Goal: Information Seeking & Learning: Learn about a topic

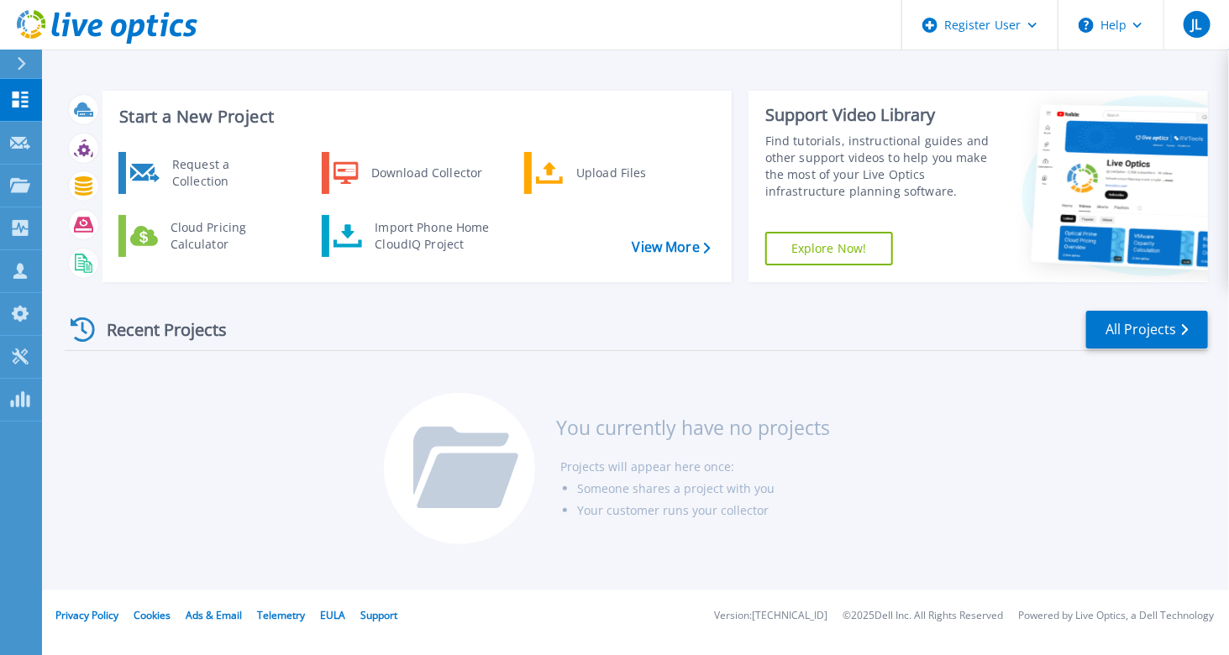
click at [27, 60] on div at bounding box center [28, 64] width 27 height 29
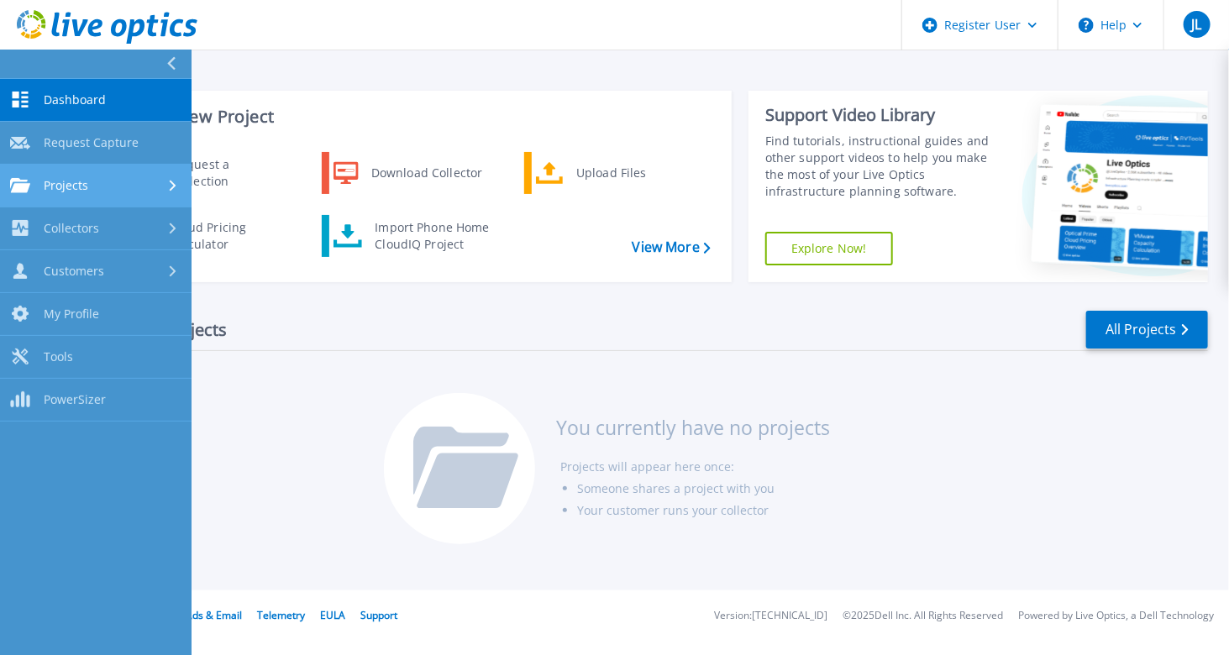
click at [117, 178] on div "Projects" at bounding box center [95, 185] width 171 height 15
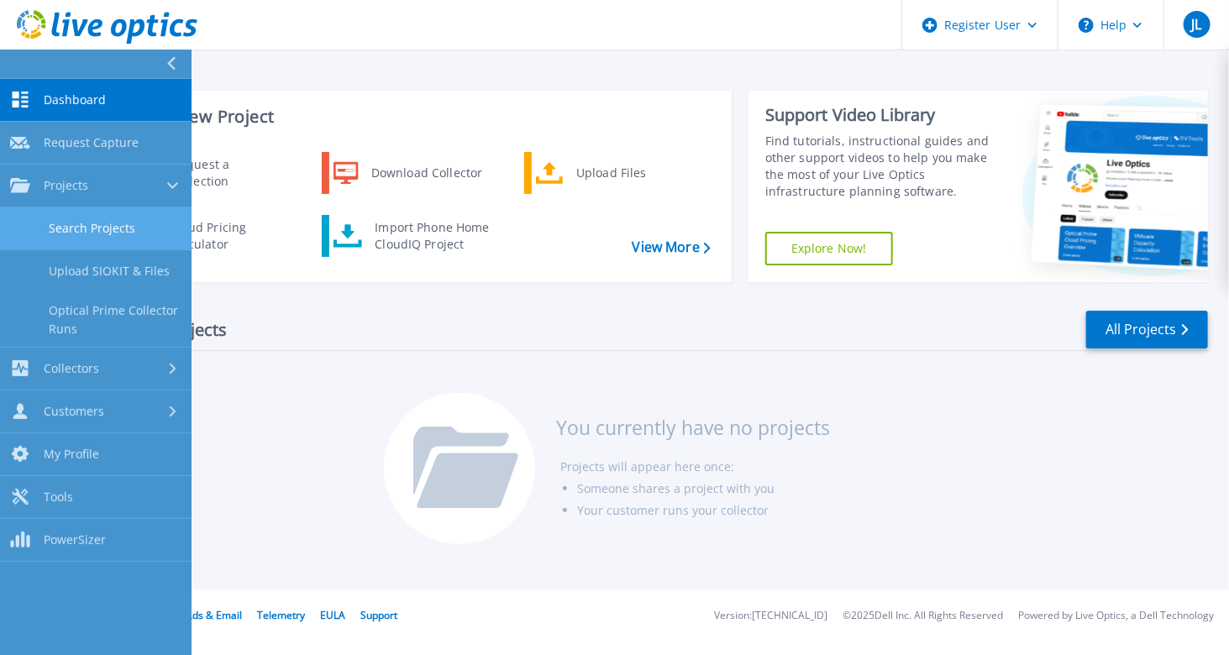
click at [118, 227] on link "Search Projects" at bounding box center [95, 228] width 191 height 43
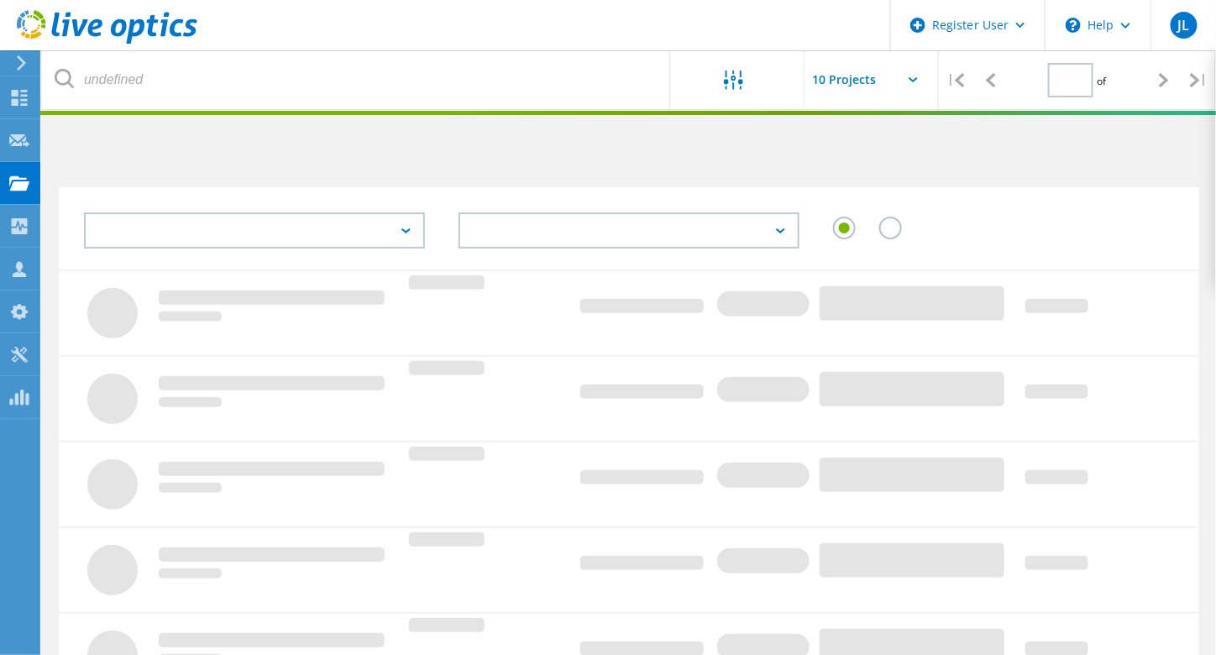
type input "1"
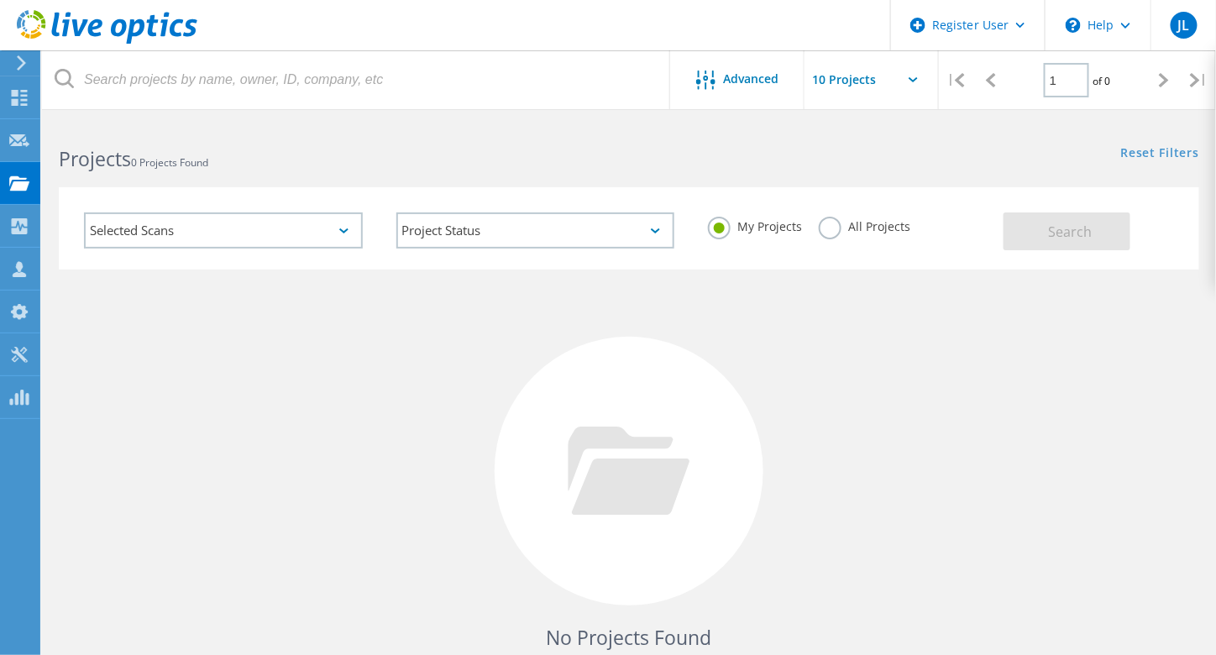
click at [339, 234] on div "Selected Scans" at bounding box center [223, 230] width 279 height 36
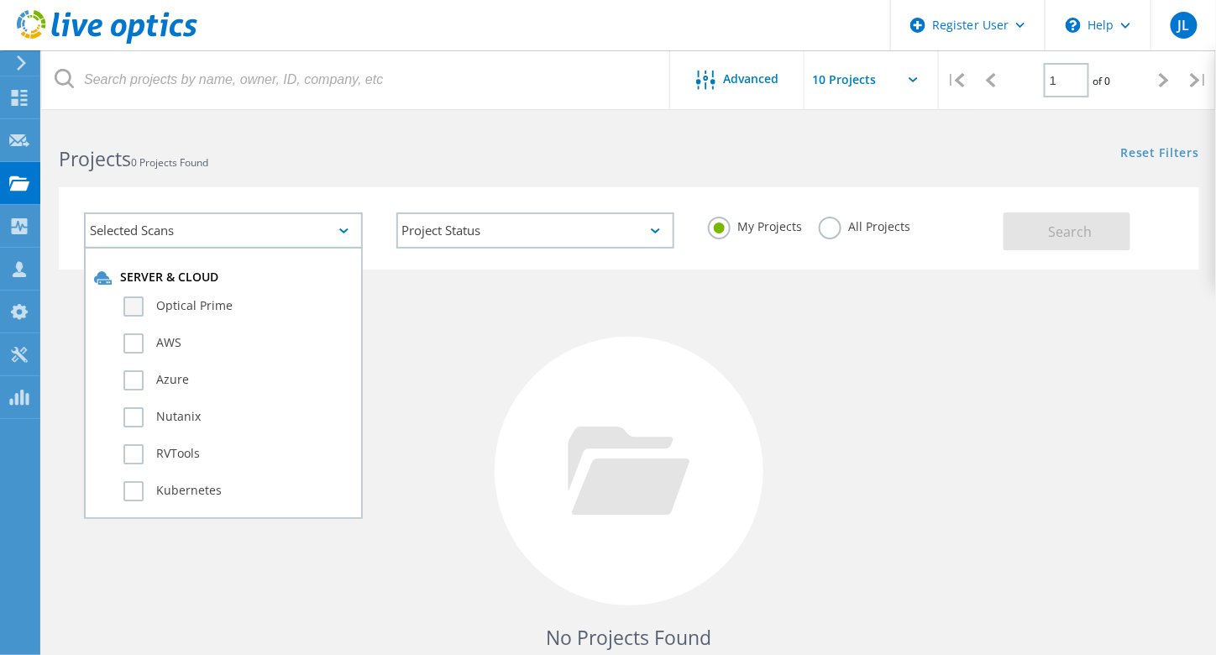
click at [133, 310] on label "Optical Prime" at bounding box center [237, 306] width 229 height 20
click at [0, 0] on input "Optical Prime" at bounding box center [0, 0] width 0 height 0
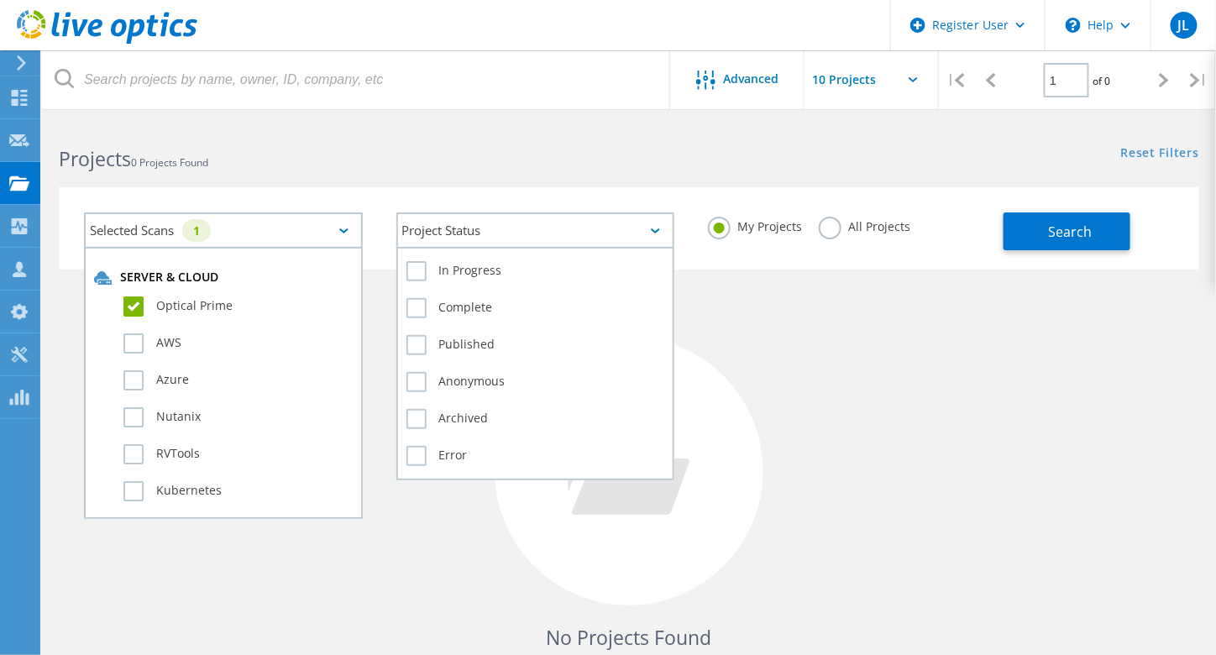
click at [657, 231] on div "Project Status" at bounding box center [535, 230] width 279 height 36
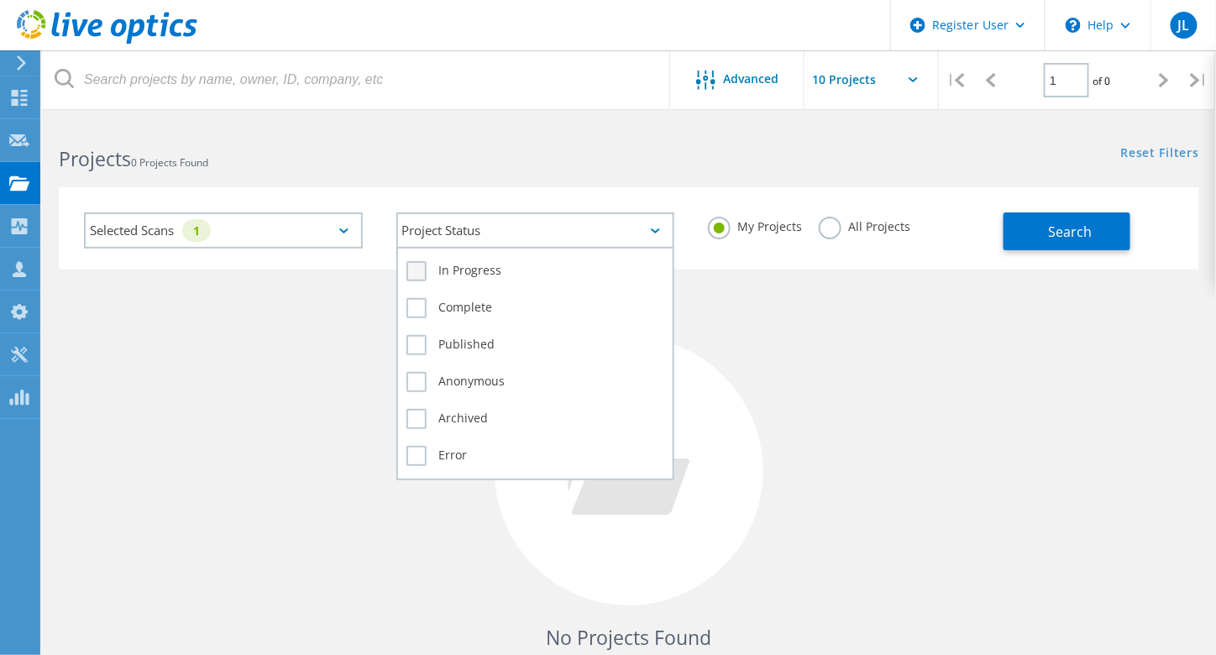
click at [611, 265] on label "In Progress" at bounding box center [535, 271] width 259 height 20
click at [0, 0] on input "In Progress" at bounding box center [0, 0] width 0 height 0
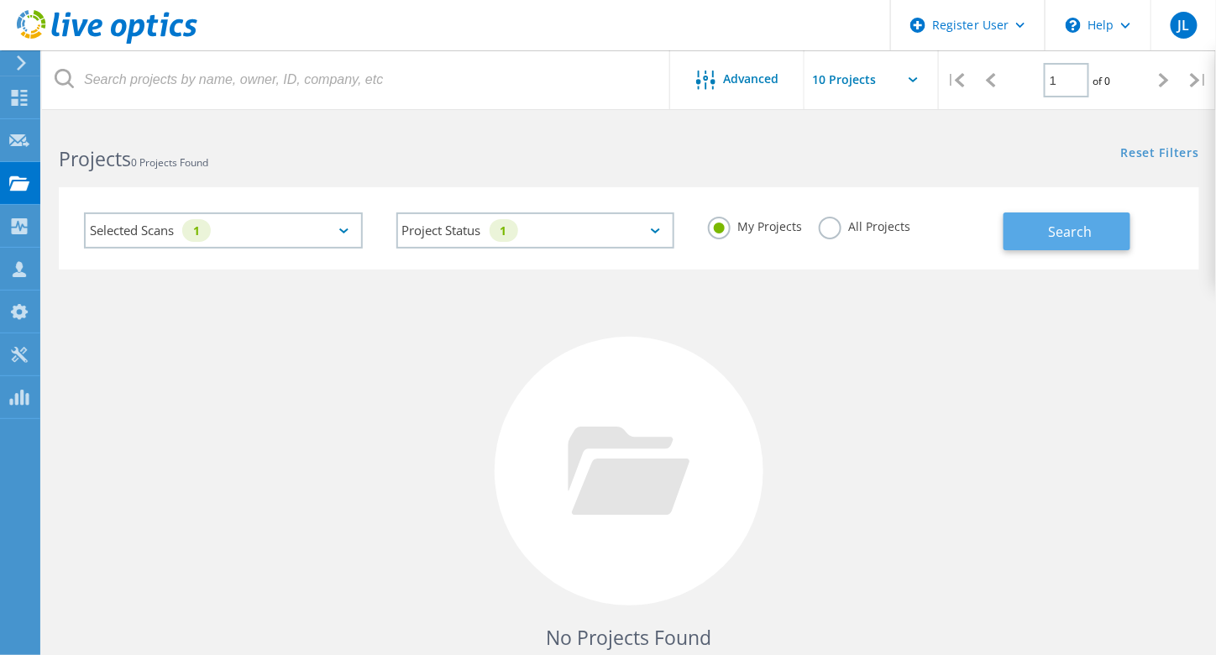
click at [1036, 239] on button "Search" at bounding box center [1066, 231] width 127 height 38
click at [825, 230] on label "All Projects" at bounding box center [865, 225] width 92 height 16
click at [0, 0] on input "All Projects" at bounding box center [0, 0] width 0 height 0
click at [1022, 233] on button "Search" at bounding box center [1066, 231] width 127 height 38
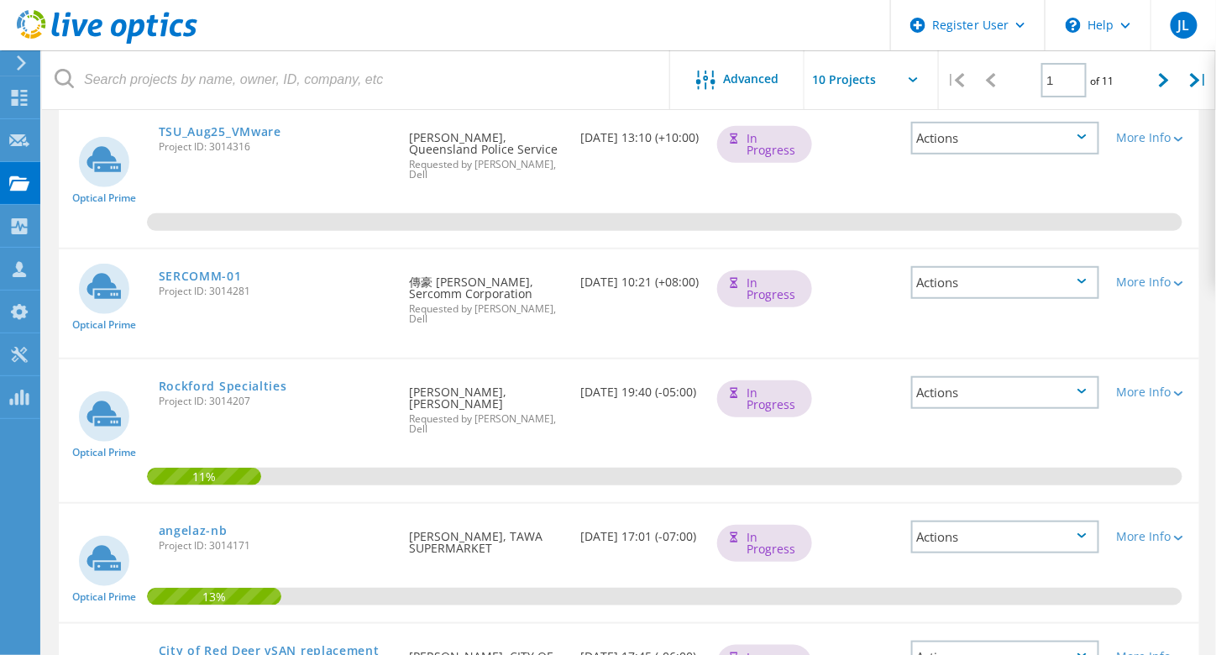
scroll to position [252, 0]
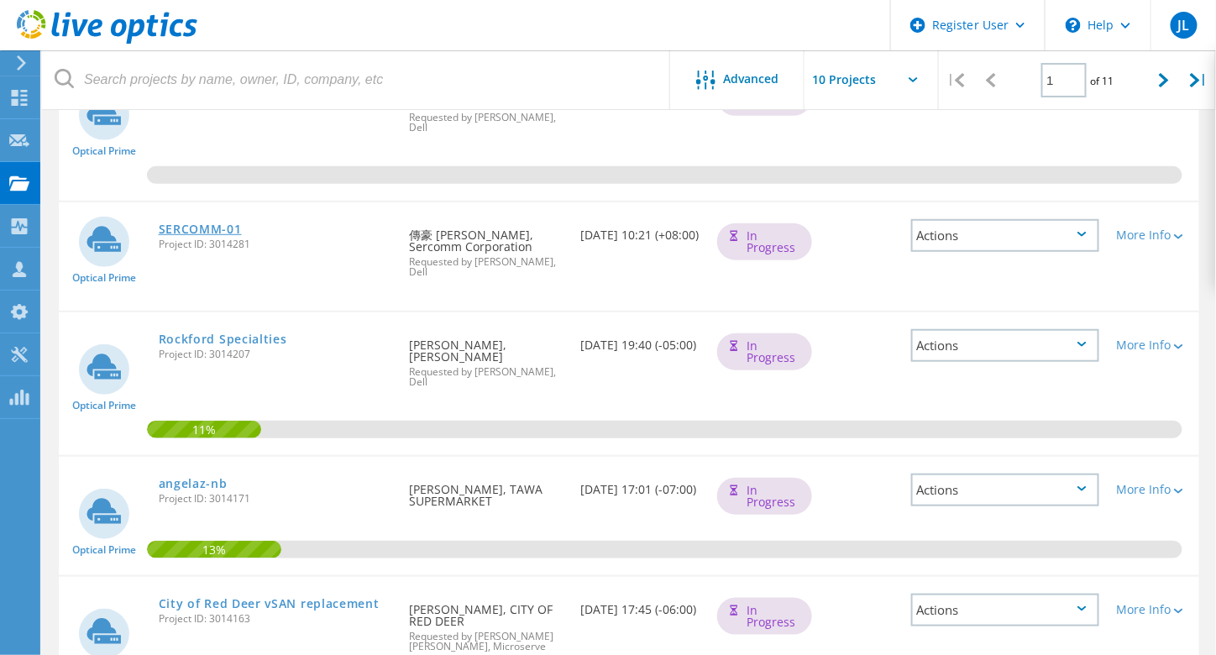
click at [188, 223] on link "SERCOMM-01" at bounding box center [200, 229] width 83 height 12
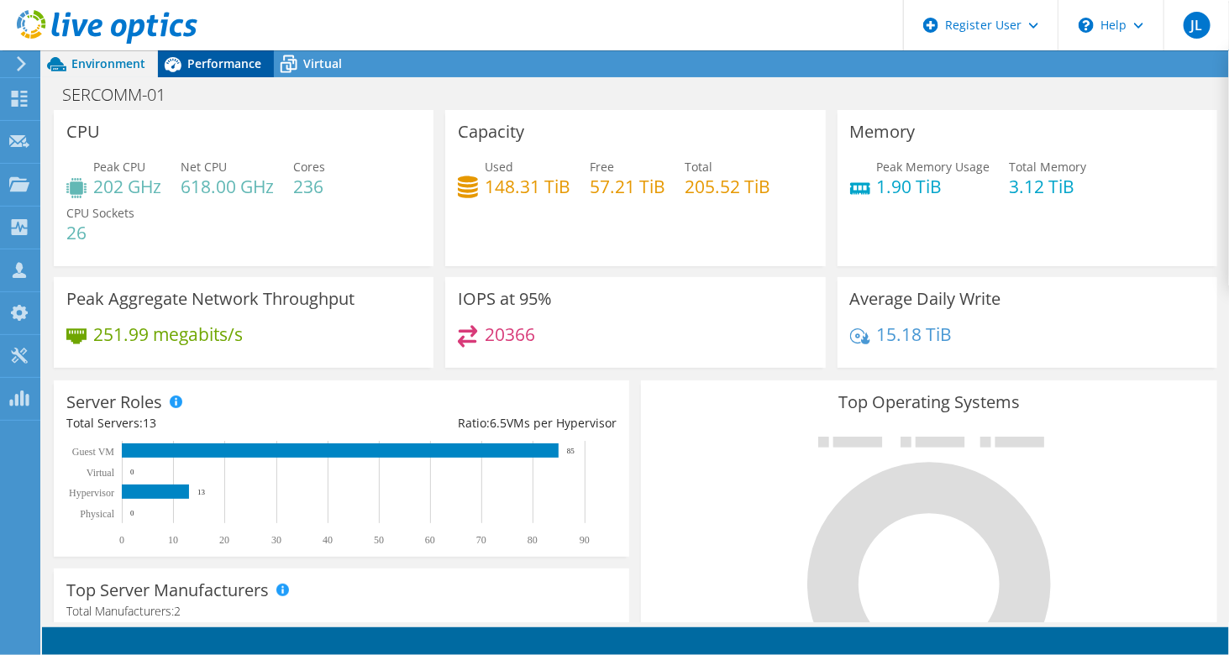
click at [200, 72] on div "Performance" at bounding box center [216, 63] width 116 height 27
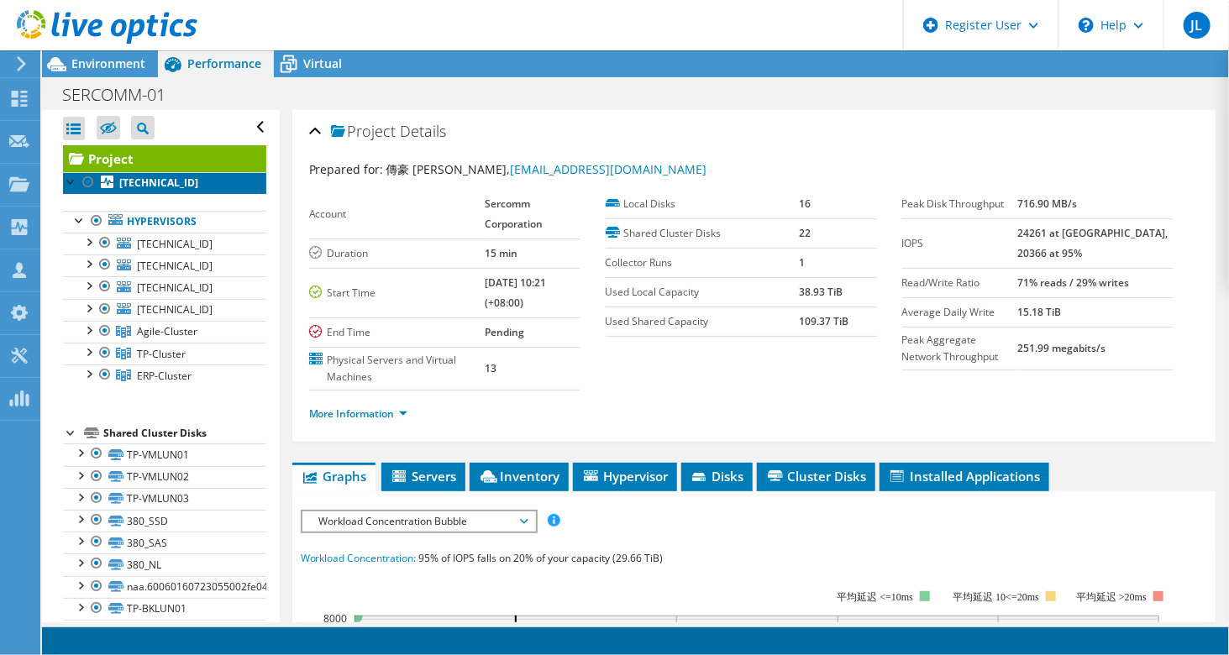
click at [153, 186] on b "172.31.7.100" at bounding box center [158, 183] width 79 height 14
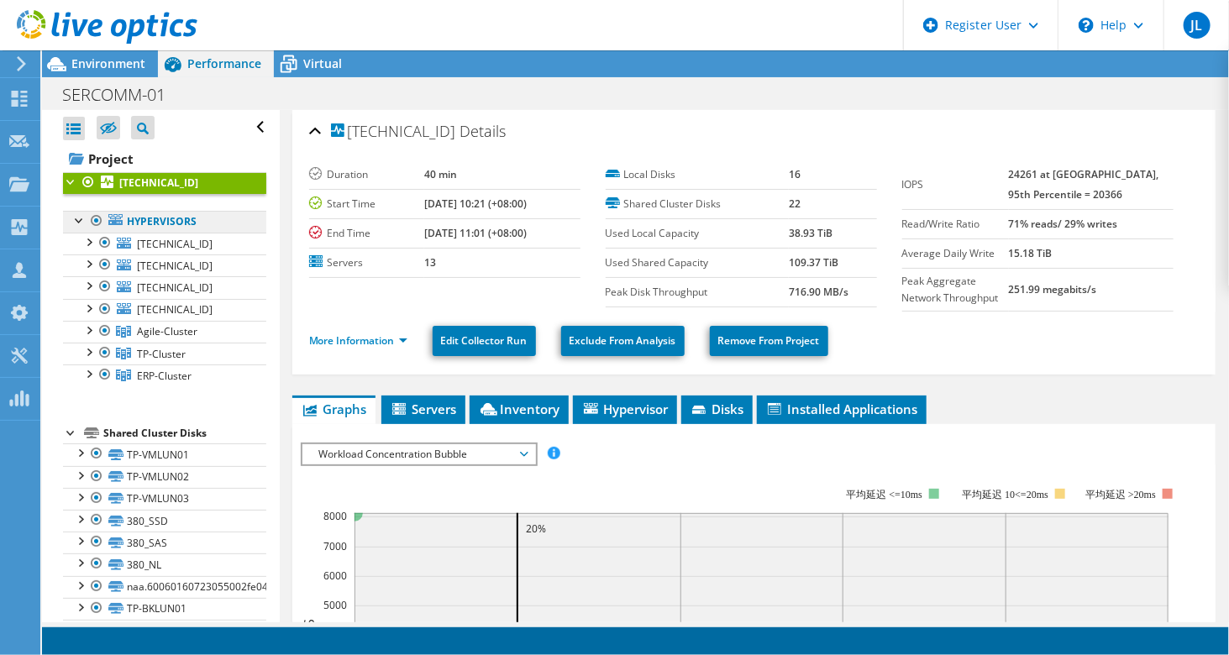
click at [168, 223] on link "Hypervisors" at bounding box center [164, 222] width 203 height 22
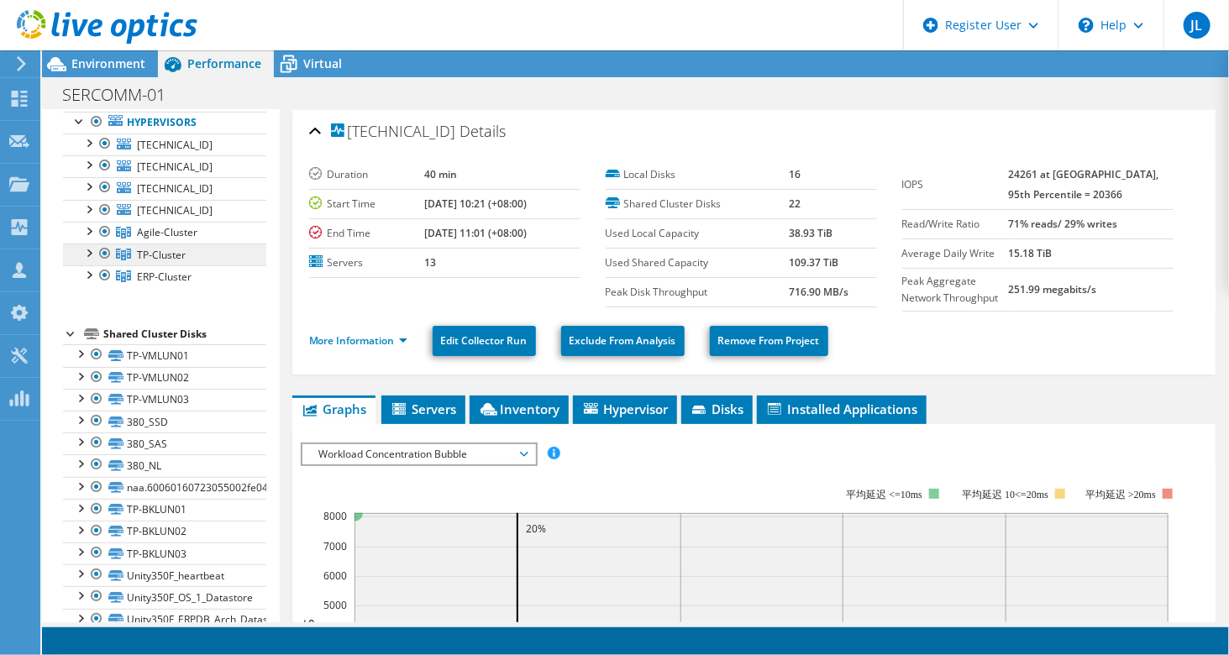
scroll to position [84, 0]
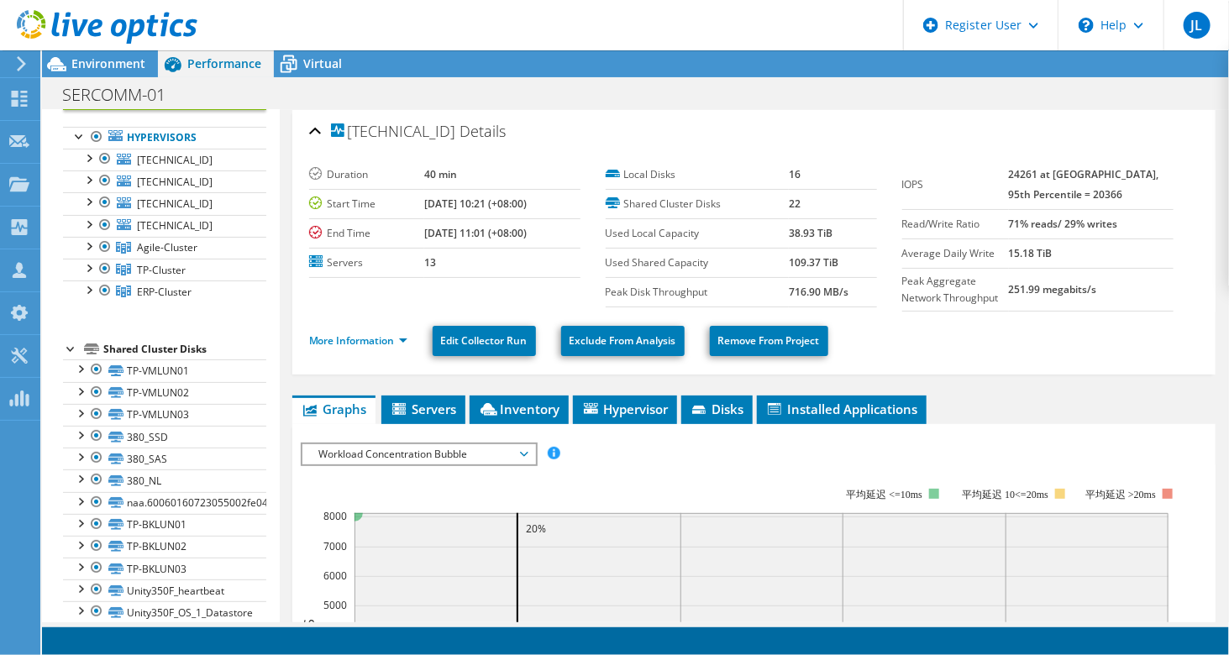
click at [136, 346] on div "Shared Cluster Disks" at bounding box center [184, 349] width 163 height 20
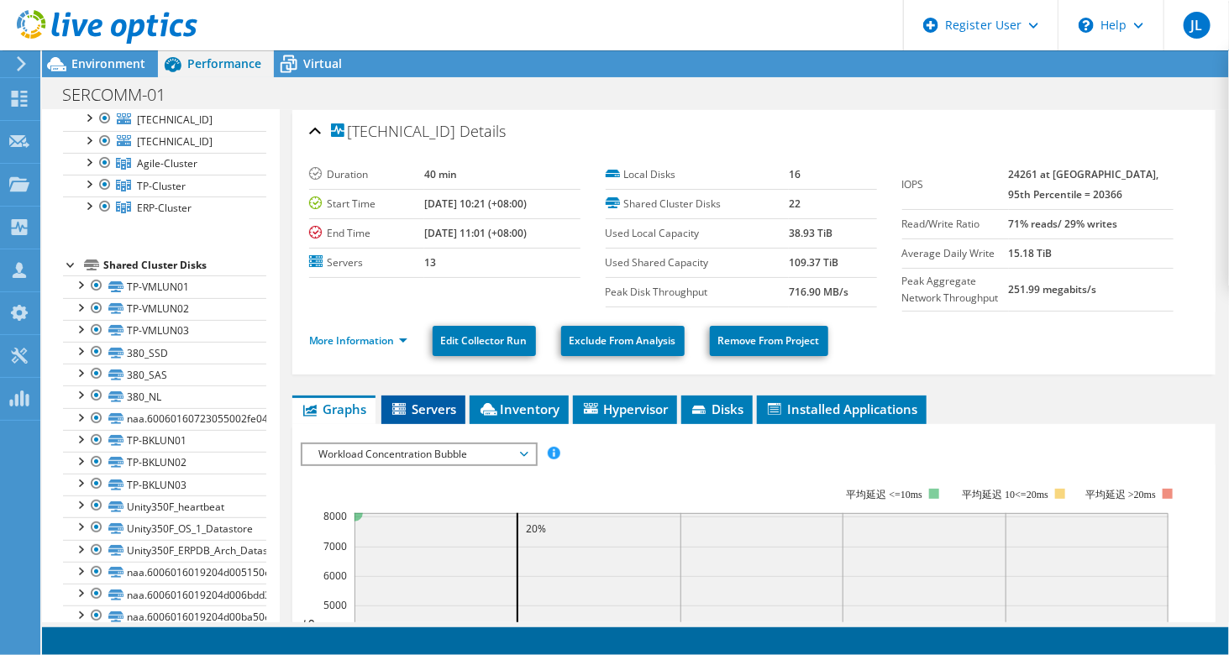
click at [418, 405] on span "Servers" at bounding box center [423, 409] width 67 height 17
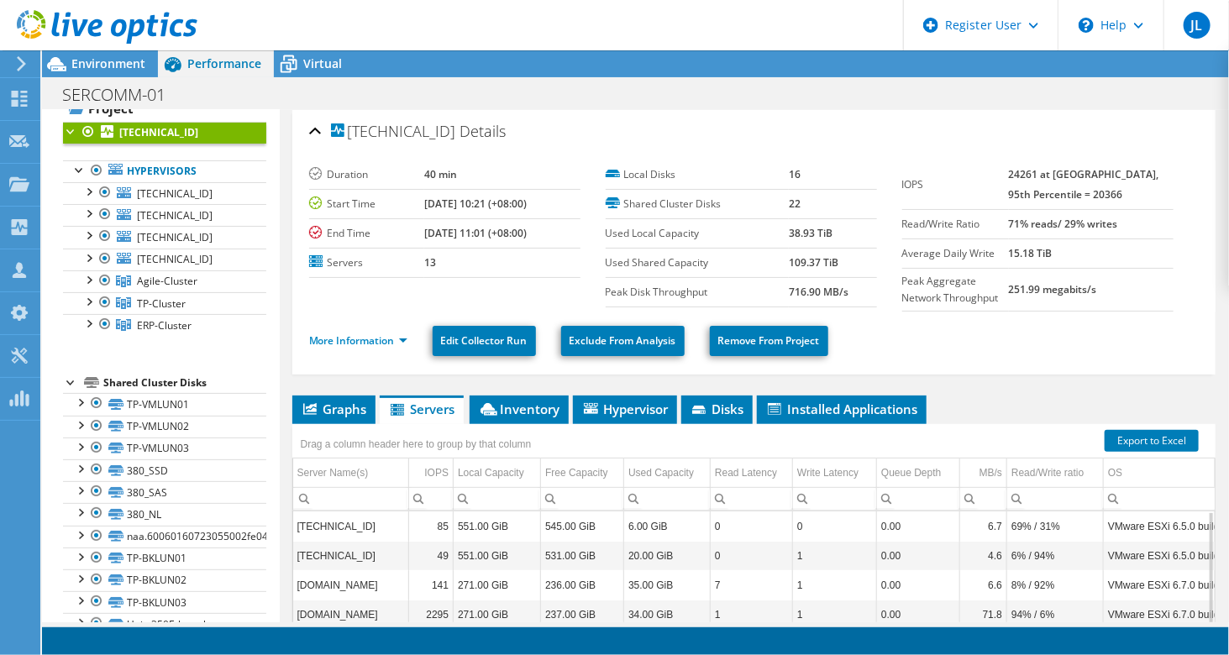
scroll to position [0, 0]
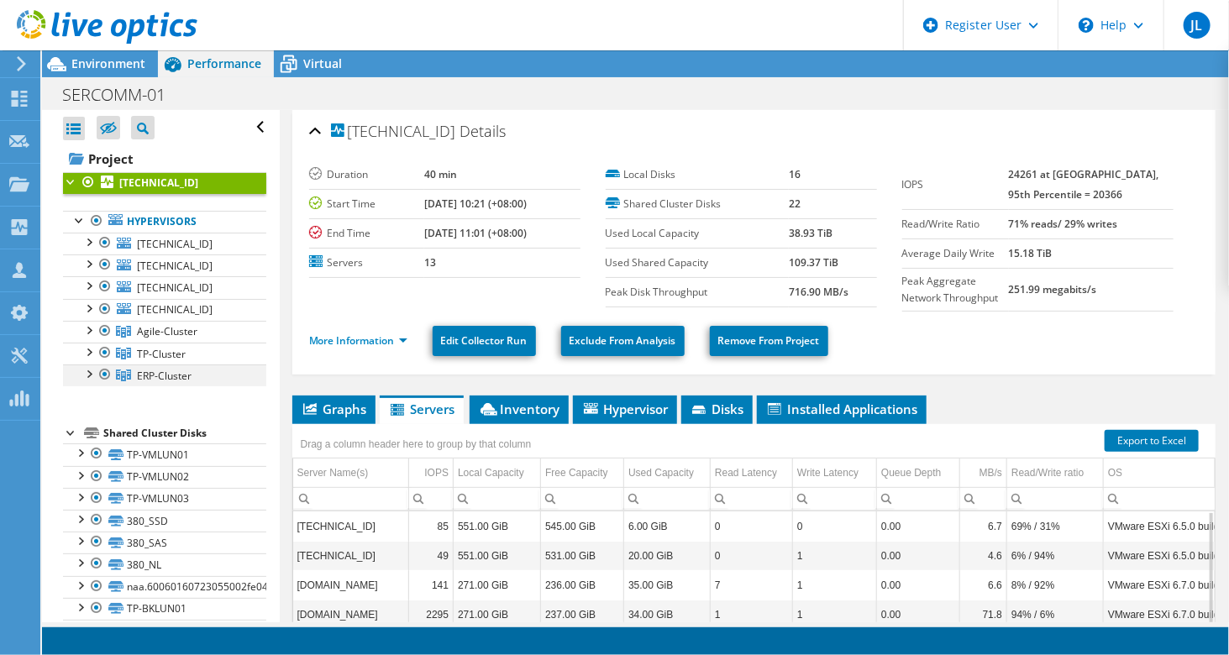
click at [92, 373] on div at bounding box center [88, 372] width 17 height 17
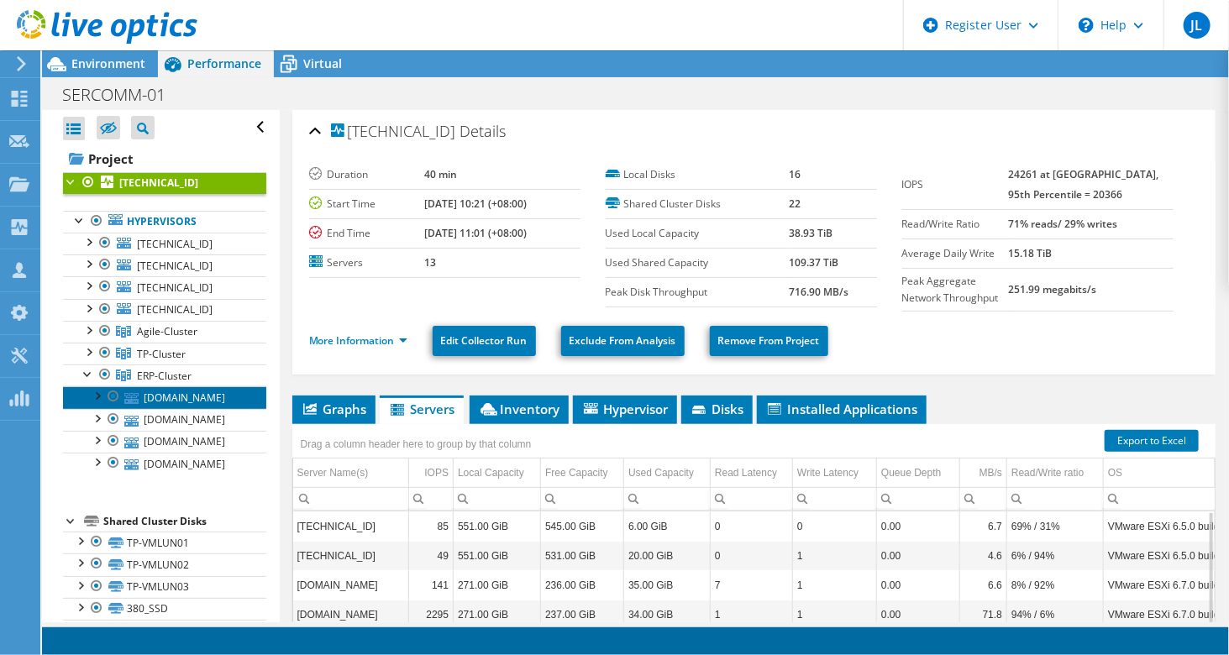
click at [142, 392] on link "tp-vms06.sercomm.com" at bounding box center [164, 397] width 203 height 22
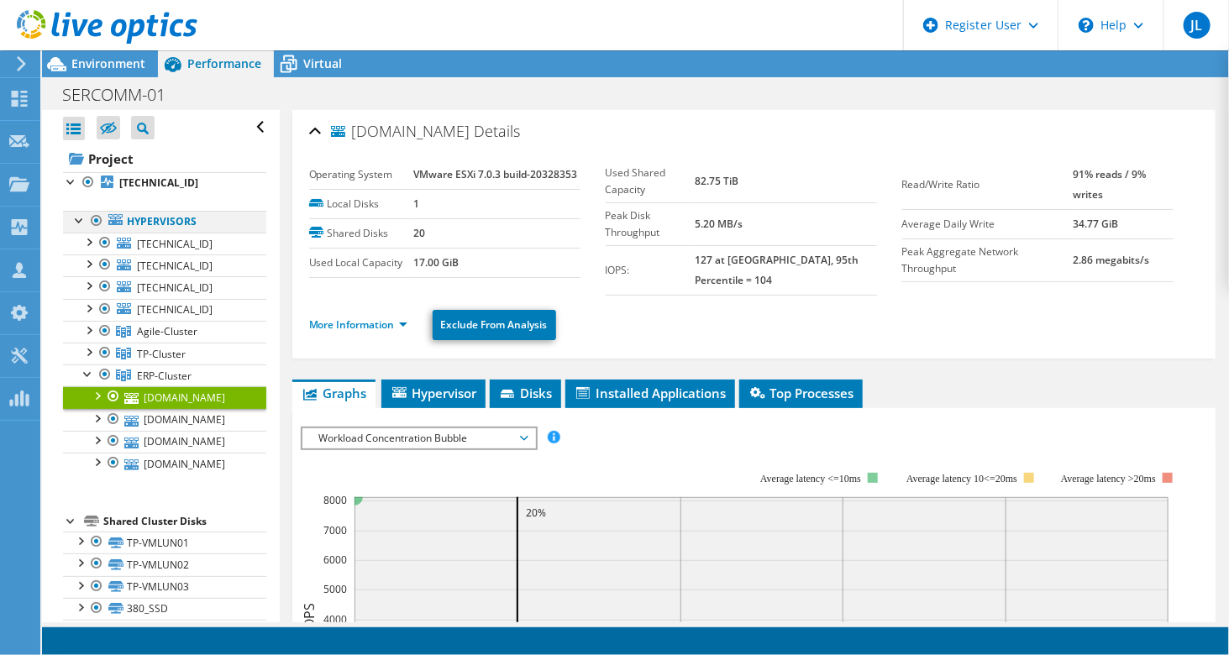
click at [79, 221] on div at bounding box center [79, 219] width 17 height 17
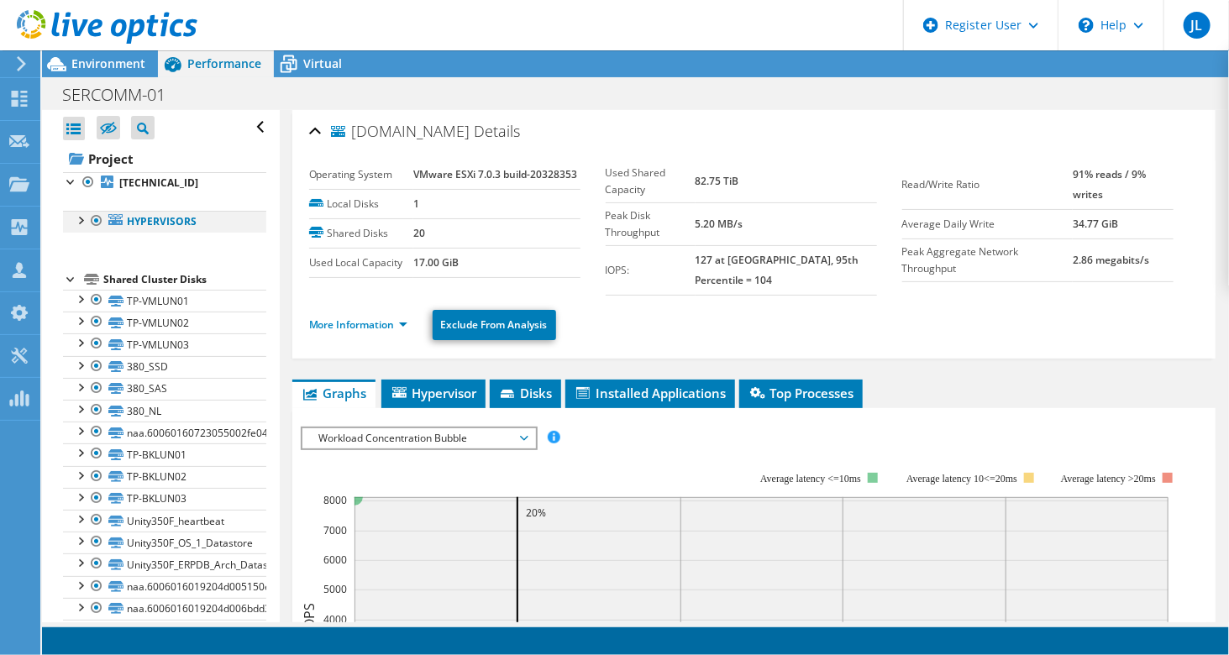
click at [81, 223] on div at bounding box center [79, 219] width 17 height 17
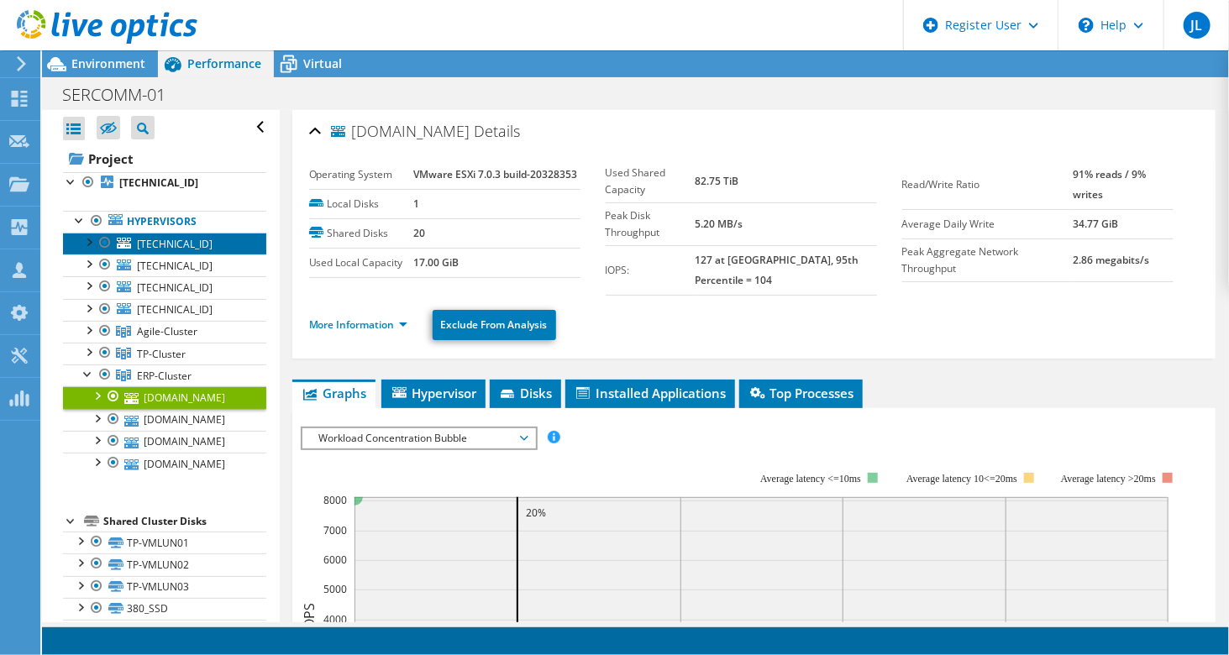
click at [149, 237] on span "172.31.3.60" at bounding box center [175, 244] width 76 height 14
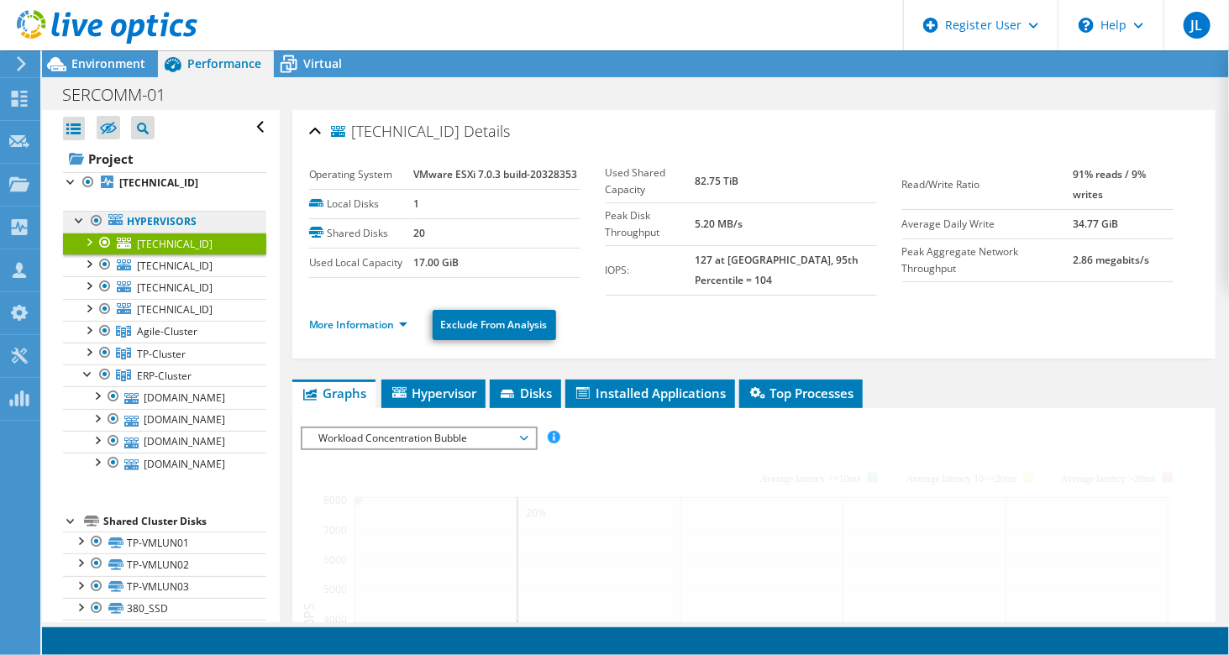
click at [151, 230] on link "Hypervisors" at bounding box center [164, 222] width 203 height 22
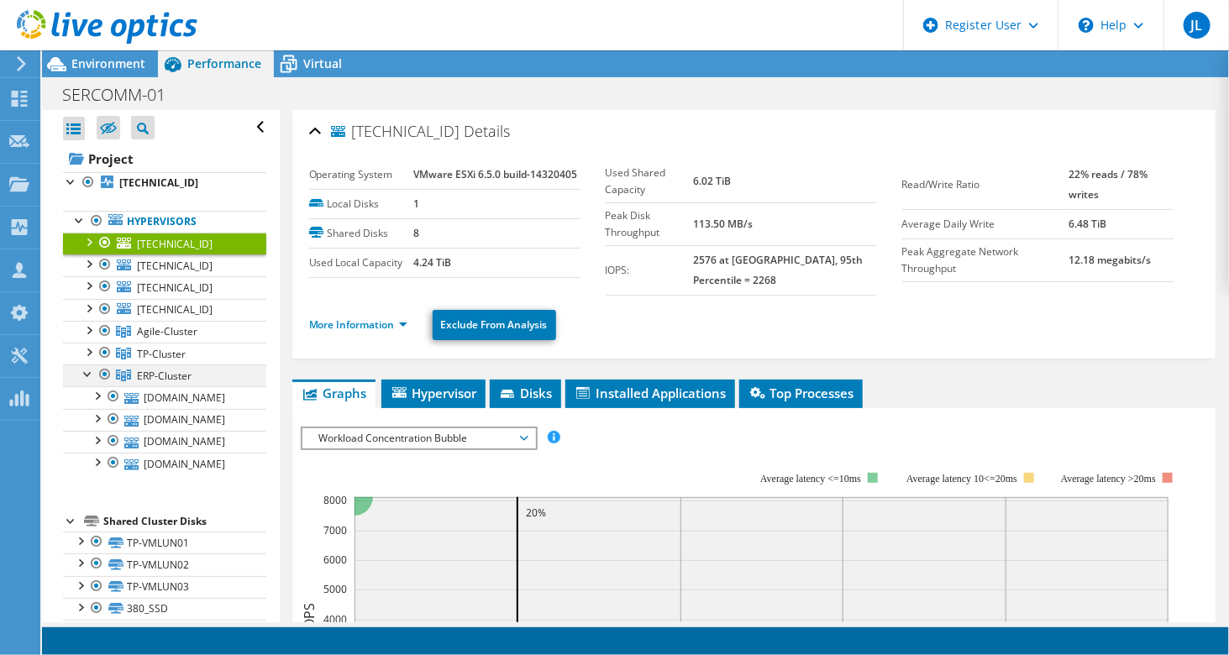
click at [86, 369] on div at bounding box center [88, 372] width 17 height 17
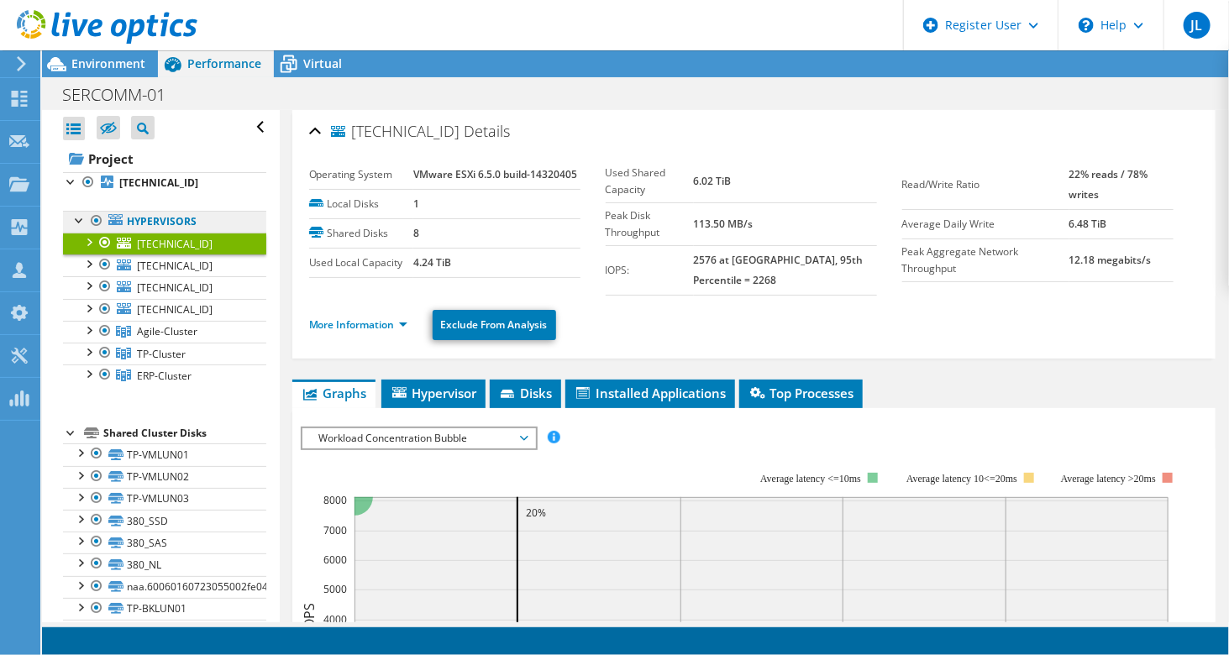
click at [173, 225] on link "Hypervisors" at bounding box center [164, 222] width 203 height 22
click at [165, 217] on link "Hypervisors" at bounding box center [164, 222] width 203 height 22
click at [155, 186] on b "172.31.7.100" at bounding box center [158, 183] width 79 height 14
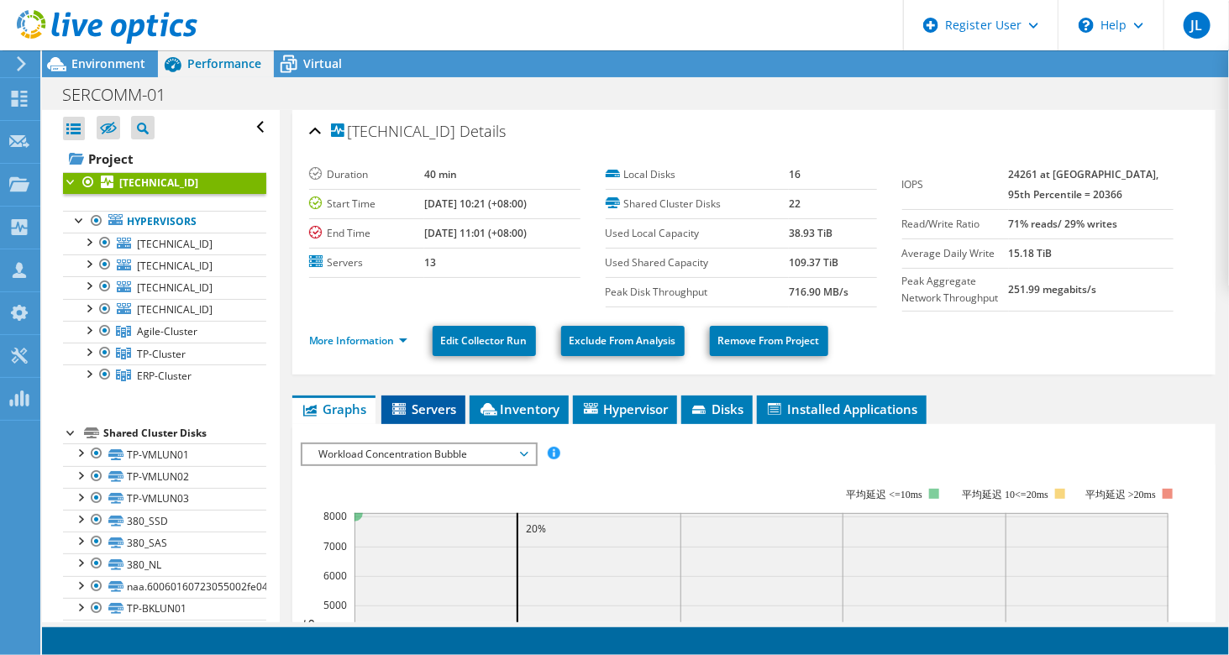
click at [423, 406] on span "Servers" at bounding box center [423, 409] width 67 height 17
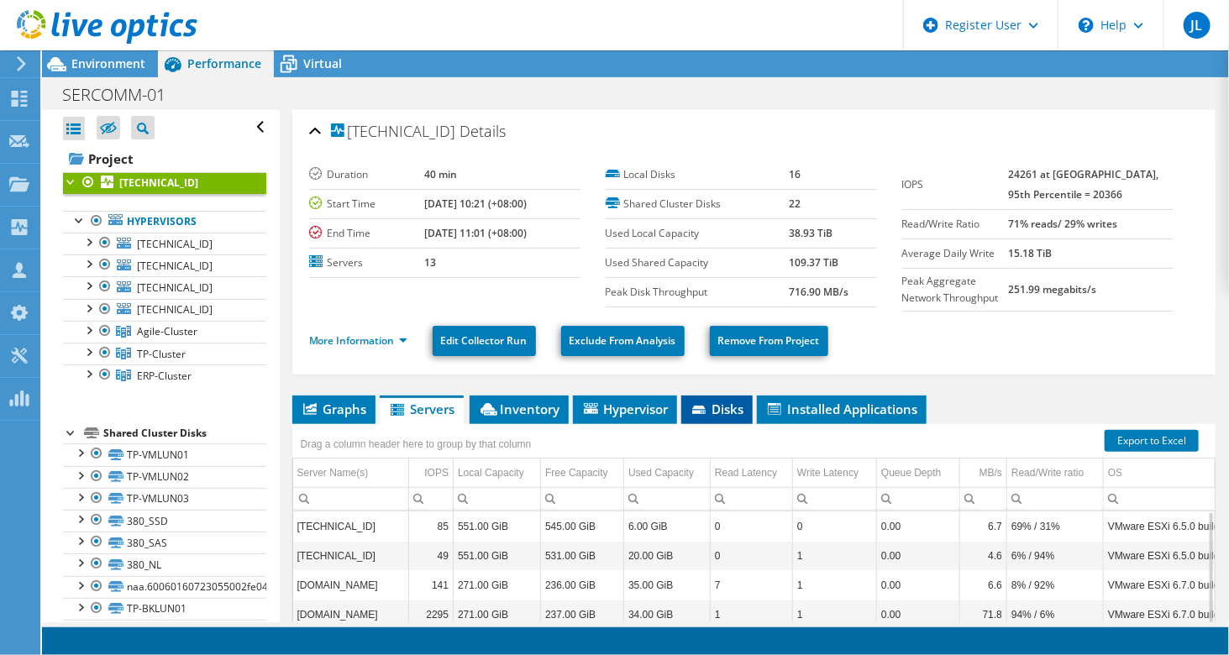
click at [695, 408] on icon at bounding box center [698, 410] width 13 height 8
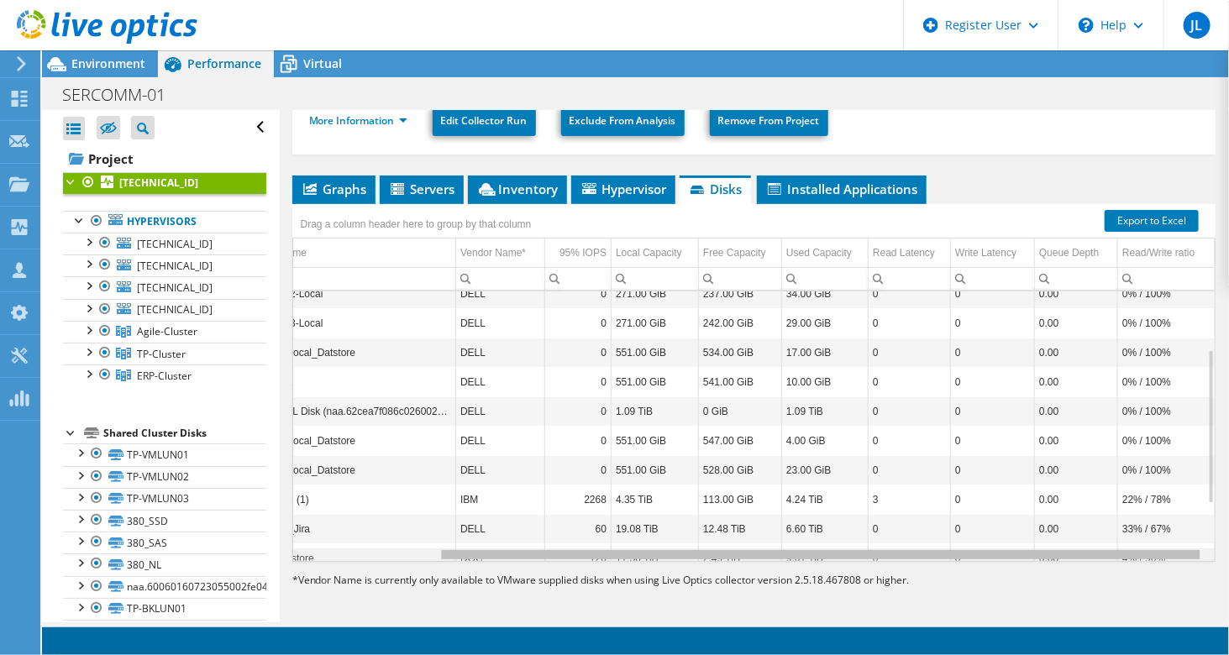
scroll to position [0, 176]
drag, startPoint x: 1039, startPoint y: 551, endPoint x: 1206, endPoint y: 544, distance: 167.2
click at [1206, 544] on body "JL Dell User JiannHwa Lin Kenny.Lin@dell.com Dell My Profile Log Out \n Help Ex…" at bounding box center [614, 327] width 1229 height 655
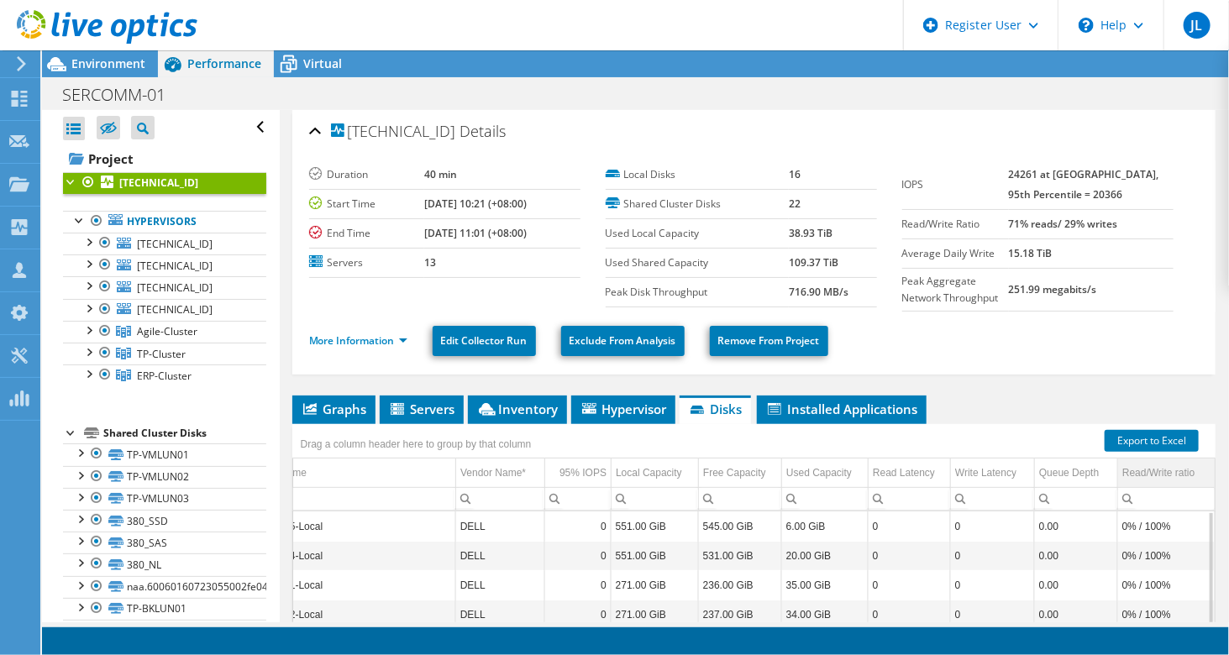
scroll to position [202, 176]
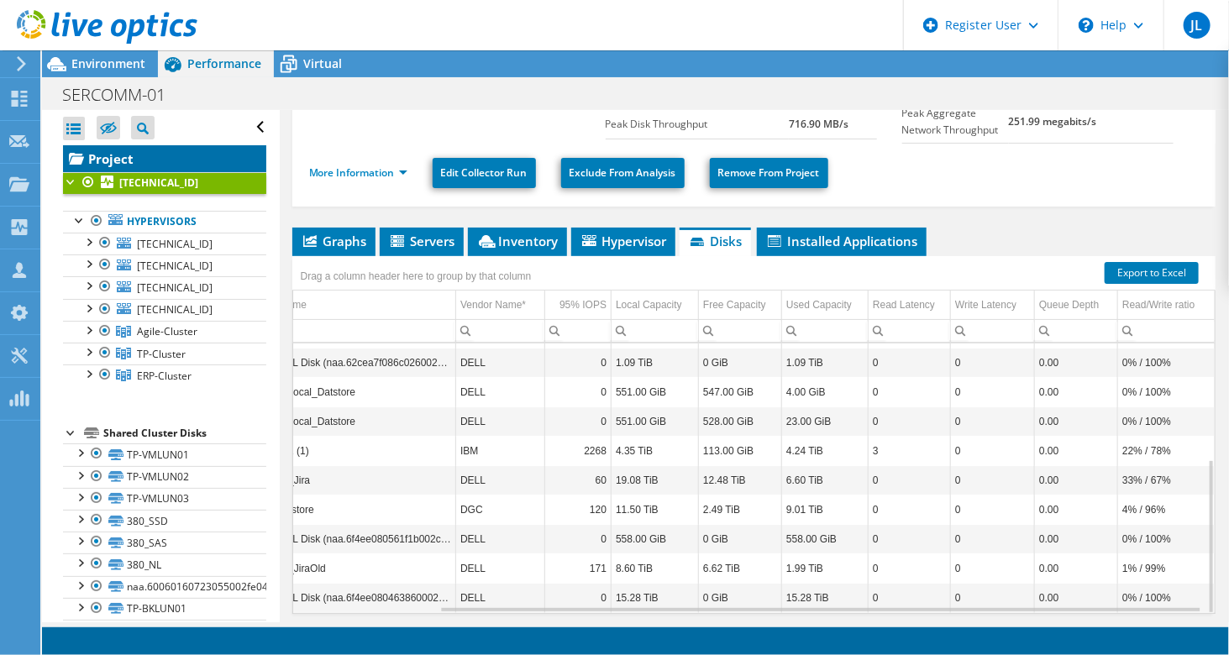
click at [138, 159] on link "Project" at bounding box center [164, 158] width 203 height 27
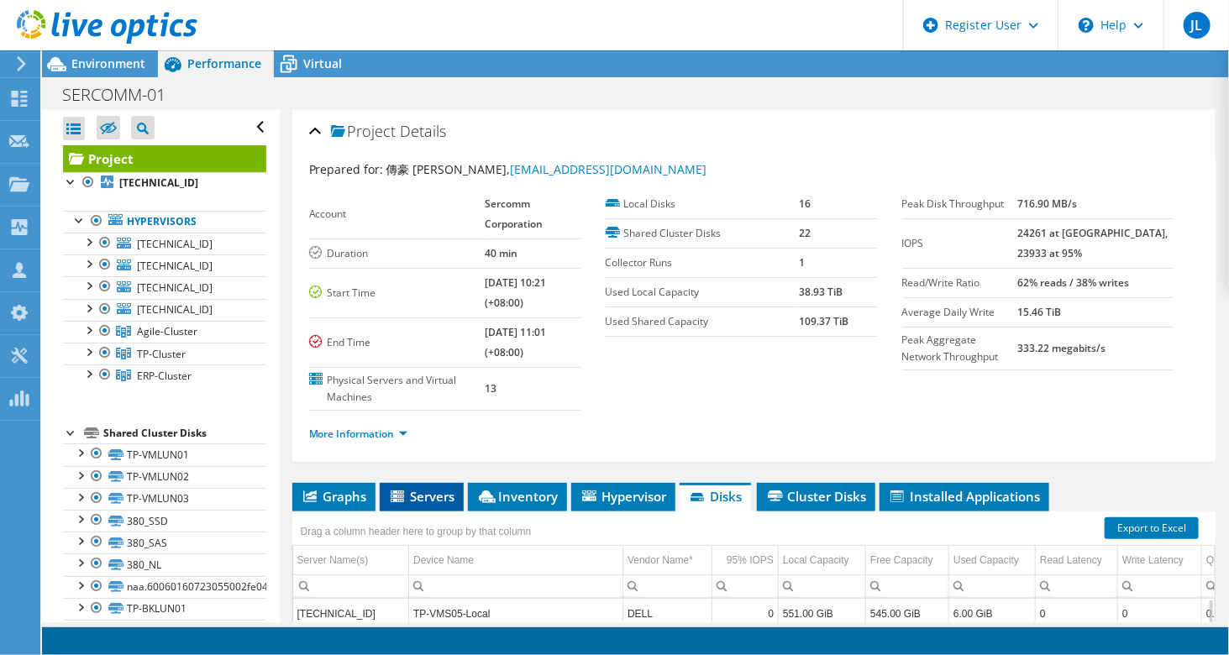
click at [410, 496] on span "Servers" at bounding box center [421, 496] width 67 height 17
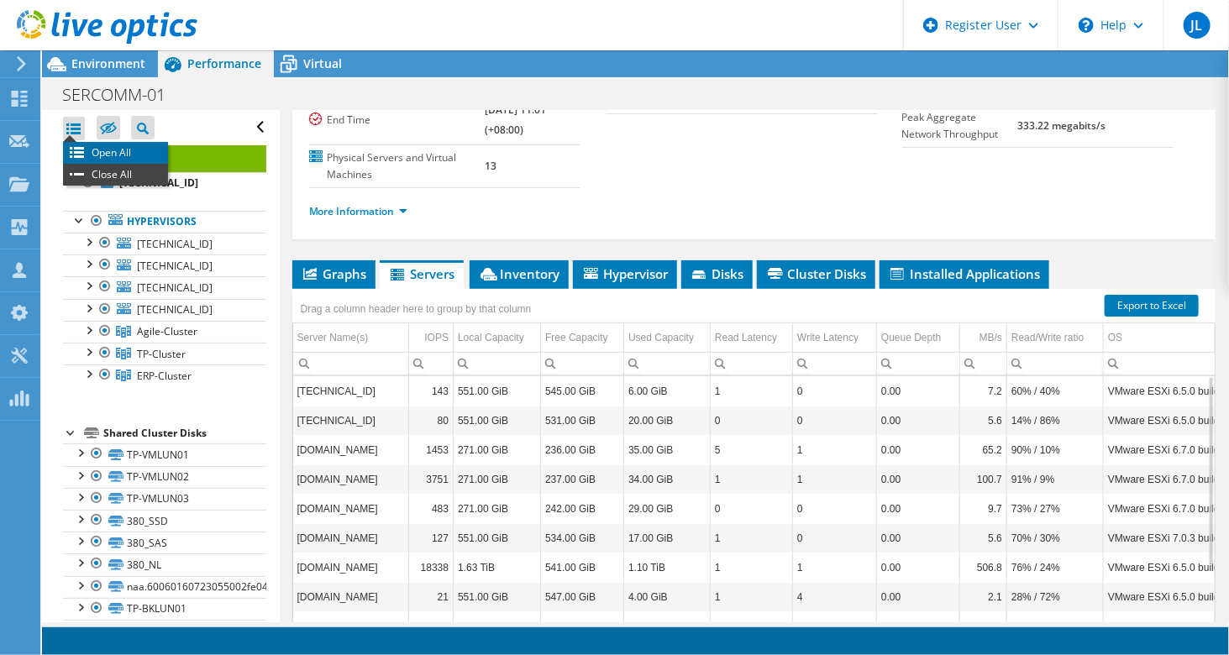
click at [84, 150] on li "Open All" at bounding box center [115, 153] width 105 height 22
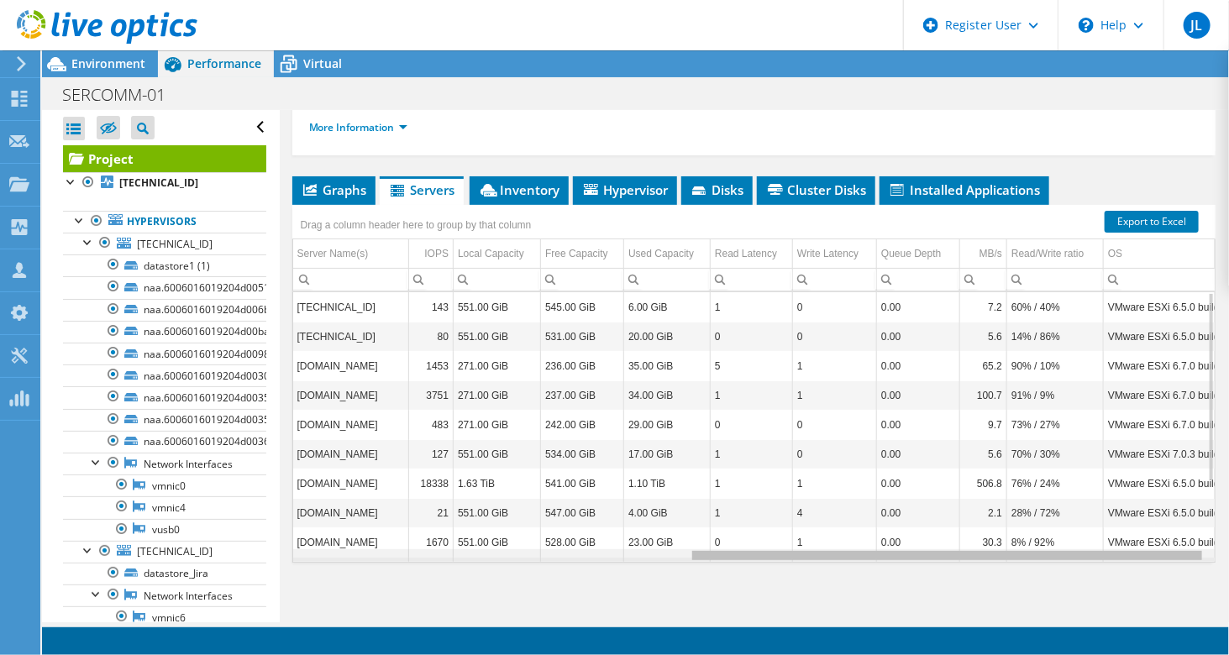
click at [819, 552] on div "Data grid" at bounding box center [753, 555] width 921 height 13
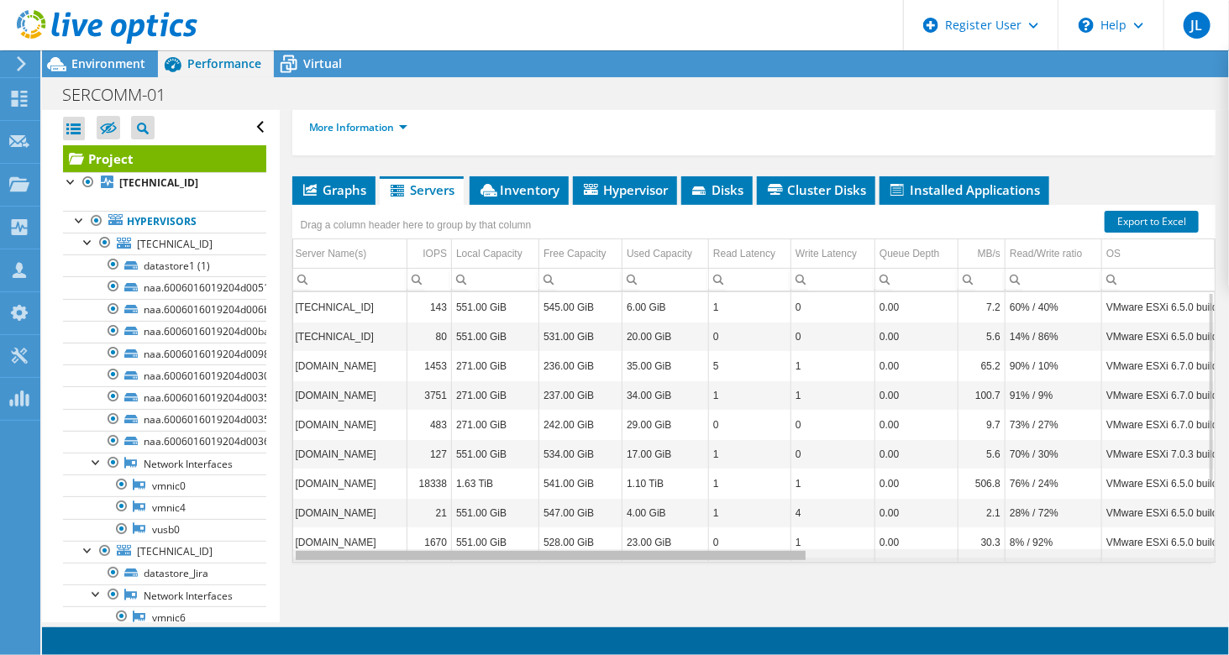
drag, startPoint x: 820, startPoint y: 552, endPoint x: 381, endPoint y: 536, distance: 439.5
click at [381, 536] on body "JL Dell User JiannHwa Lin Kenny.Lin@dell.com Dell My Profile Log Out \n Help Ex…" at bounding box center [614, 327] width 1229 height 655
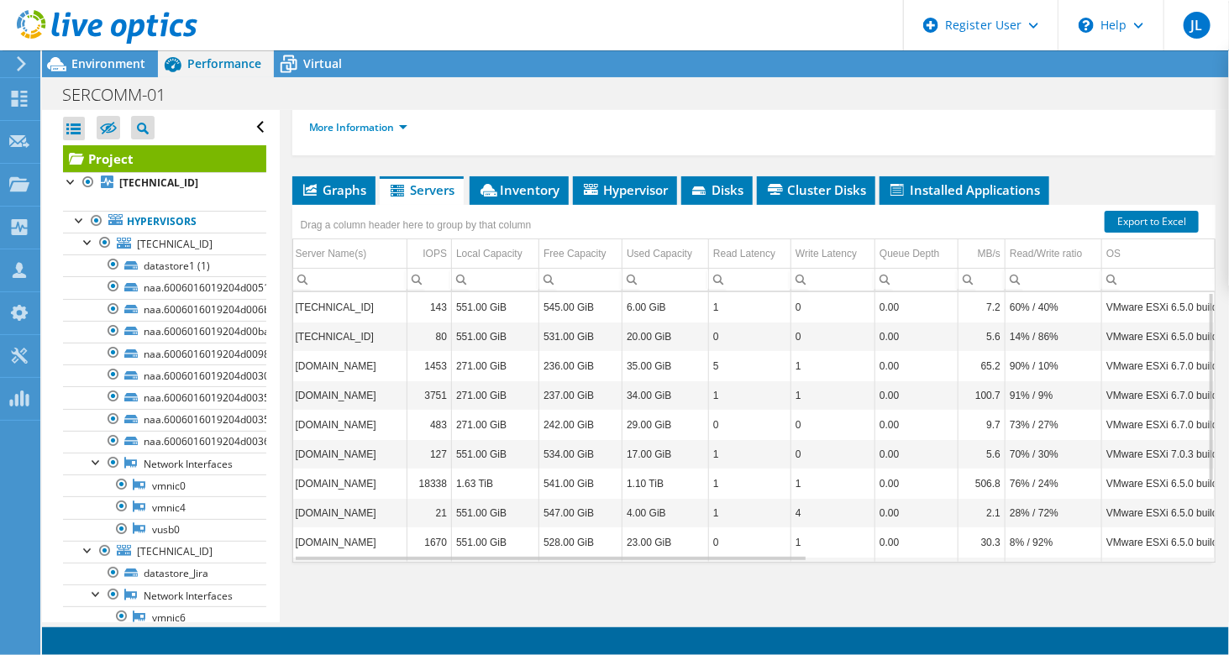
click at [411, 479] on td "18338" at bounding box center [429, 483] width 45 height 29
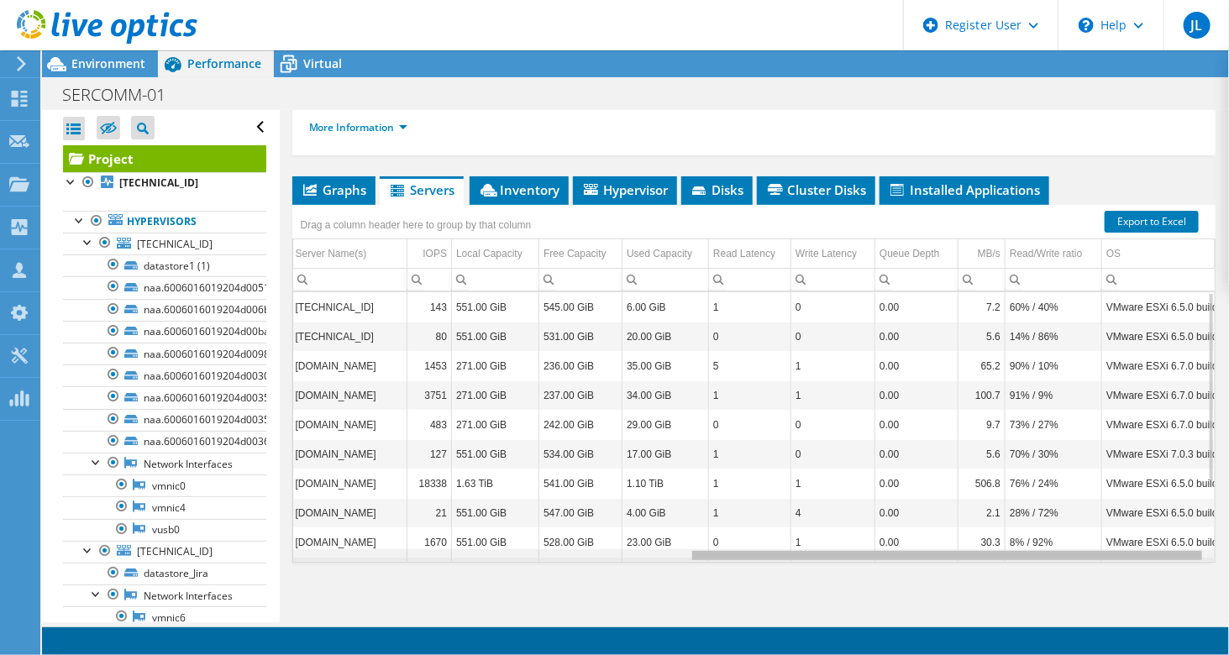
click at [818, 550] on div "Data grid" at bounding box center [753, 555] width 921 height 13
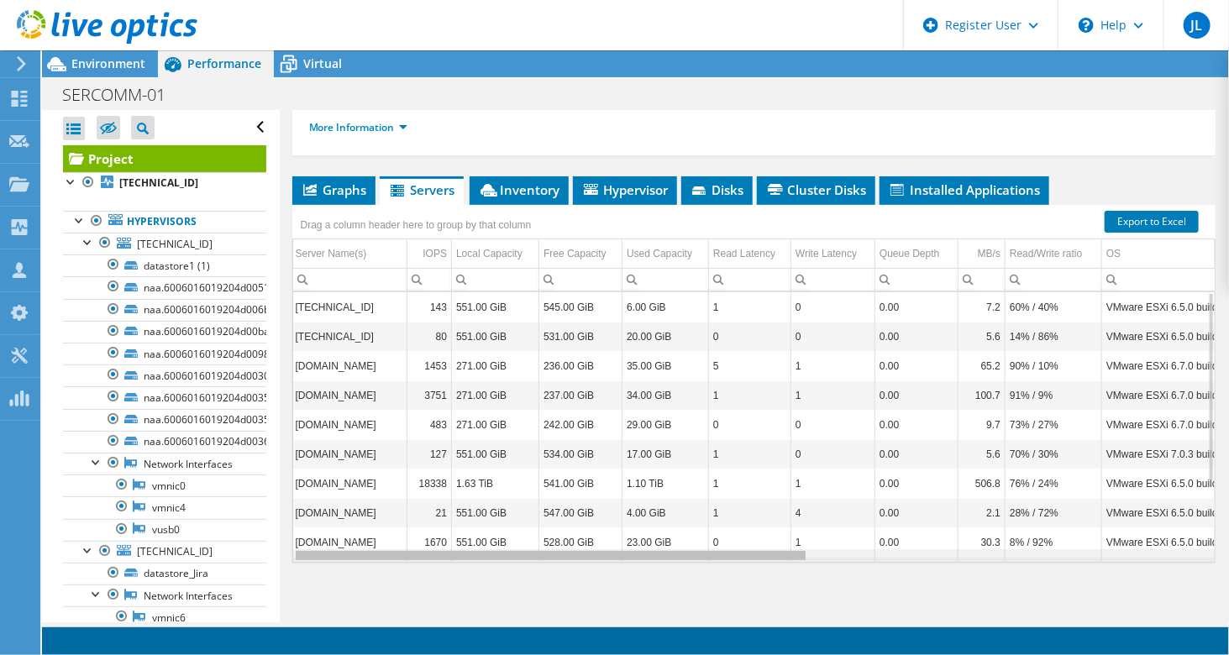
drag, startPoint x: 815, startPoint y: 552, endPoint x: 361, endPoint y: 555, distance: 453.5
click at [361, 555] on body "JL Dell User JiannHwa Lin Kenny.Lin@dell.com Dell My Profile Log Out \n Help Ex…" at bounding box center [614, 327] width 1229 height 655
